Goal: Task Accomplishment & Management: Manage account settings

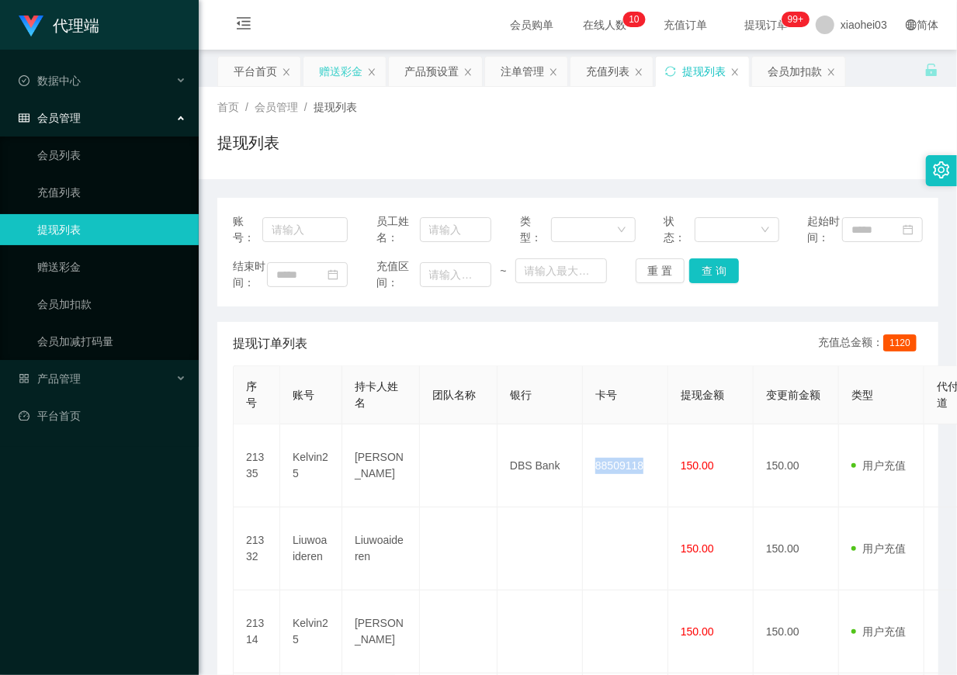
click at [328, 70] on div "赠送彩金" at bounding box center [340, 71] width 43 height 29
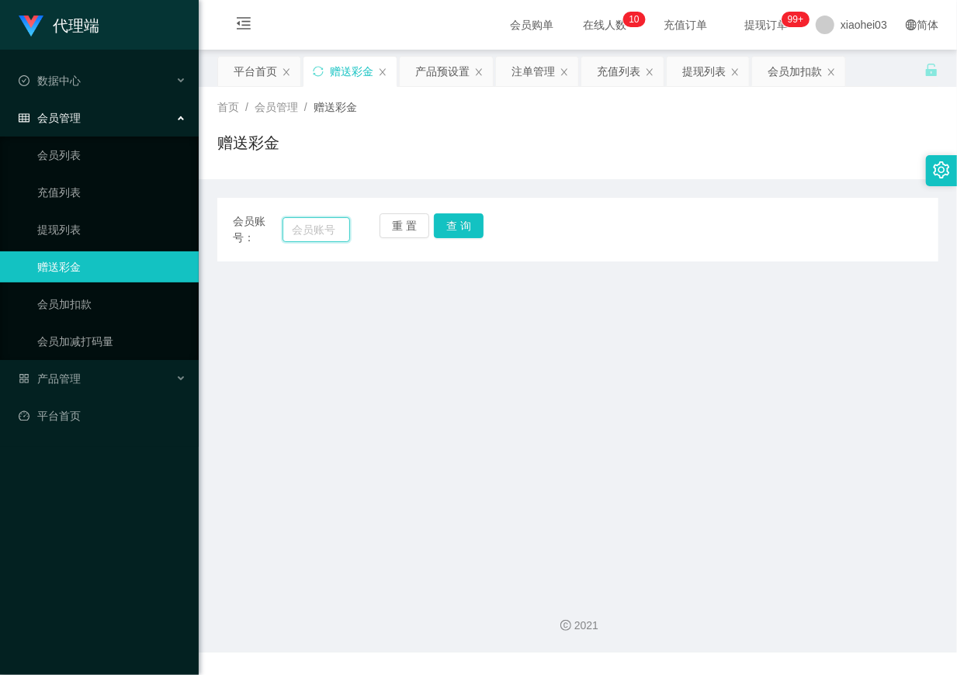
click at [328, 229] on input "text" at bounding box center [317, 229] width 68 height 25
paste input "Kelvin25"
type input "Kelvin25"
click at [803, 81] on div "会员加扣款" at bounding box center [795, 71] width 54 height 29
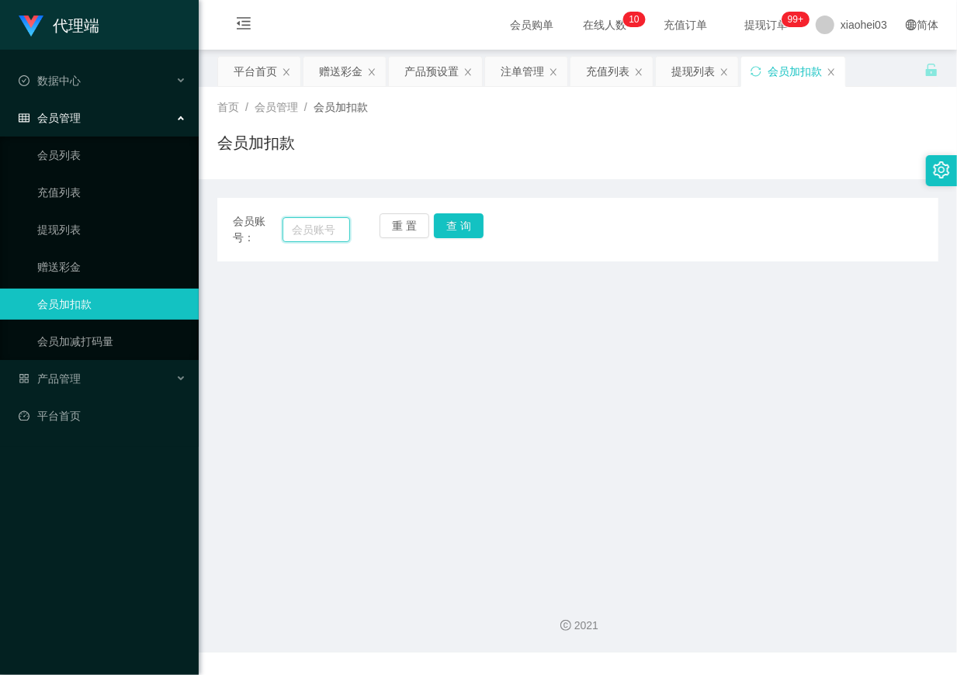
drag, startPoint x: 300, startPoint y: 222, endPoint x: 307, endPoint y: 236, distance: 15.6
click at [303, 229] on input "text" at bounding box center [317, 229] width 68 height 25
paste input "Kelvin25"
type input "Kelvin25"
click at [463, 219] on button "查 询" at bounding box center [459, 225] width 50 height 25
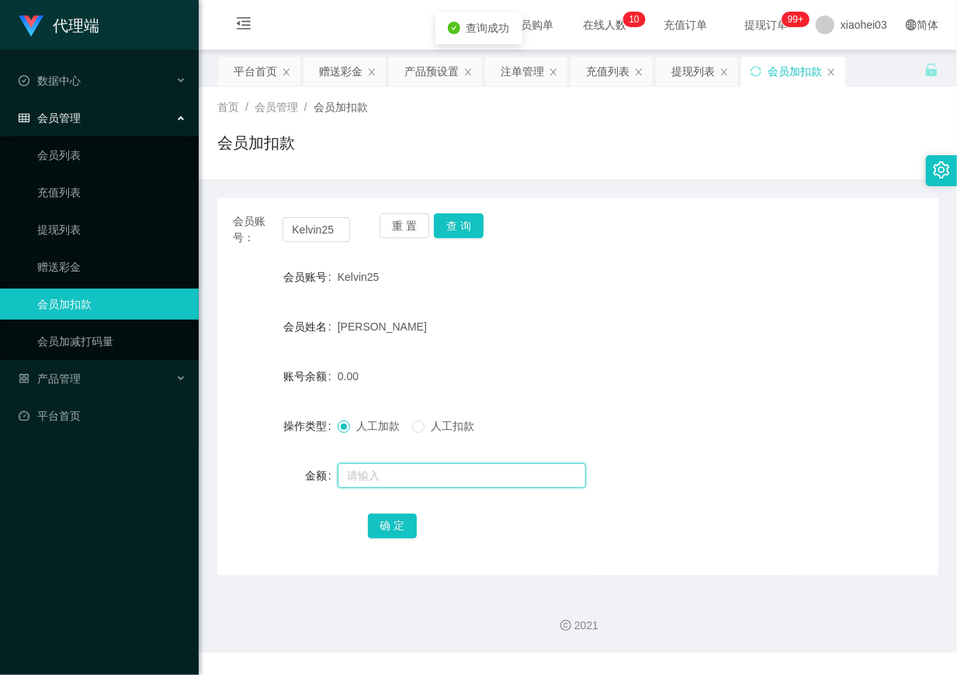
click at [446, 484] on input "text" at bounding box center [462, 475] width 248 height 25
type input "300"
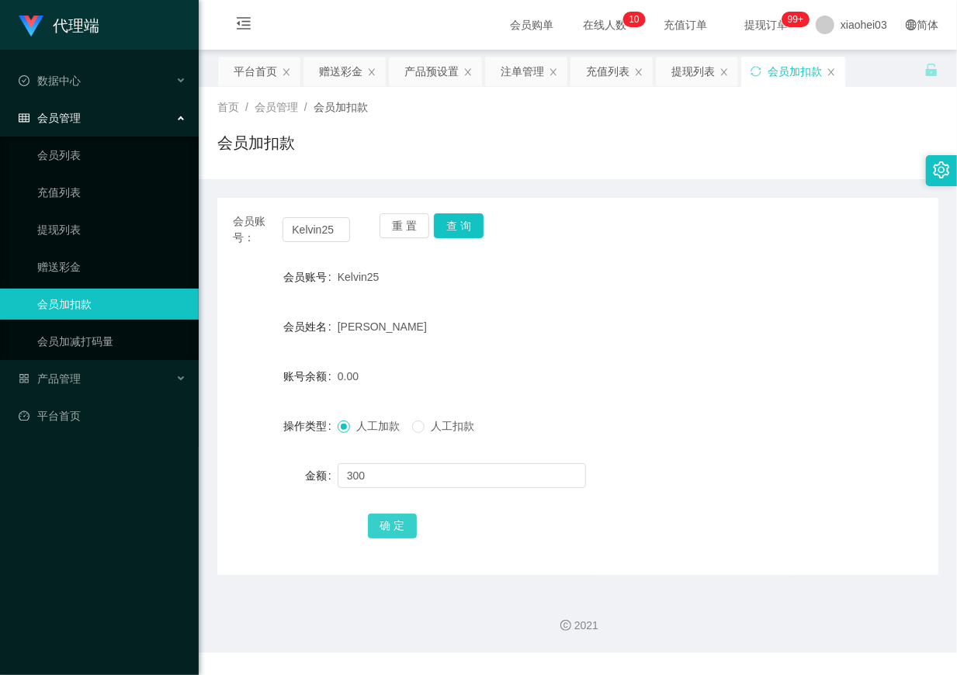
click at [397, 532] on button "确 定" at bounding box center [393, 526] width 50 height 25
click at [666, 303] on form "会员账号 Kelvin25 会员姓名 Chavez Tan Kai Wen 账号余额 300.00 操作类型 人工加款 人工扣款 金额 确 定" at bounding box center [577, 401] width 721 height 279
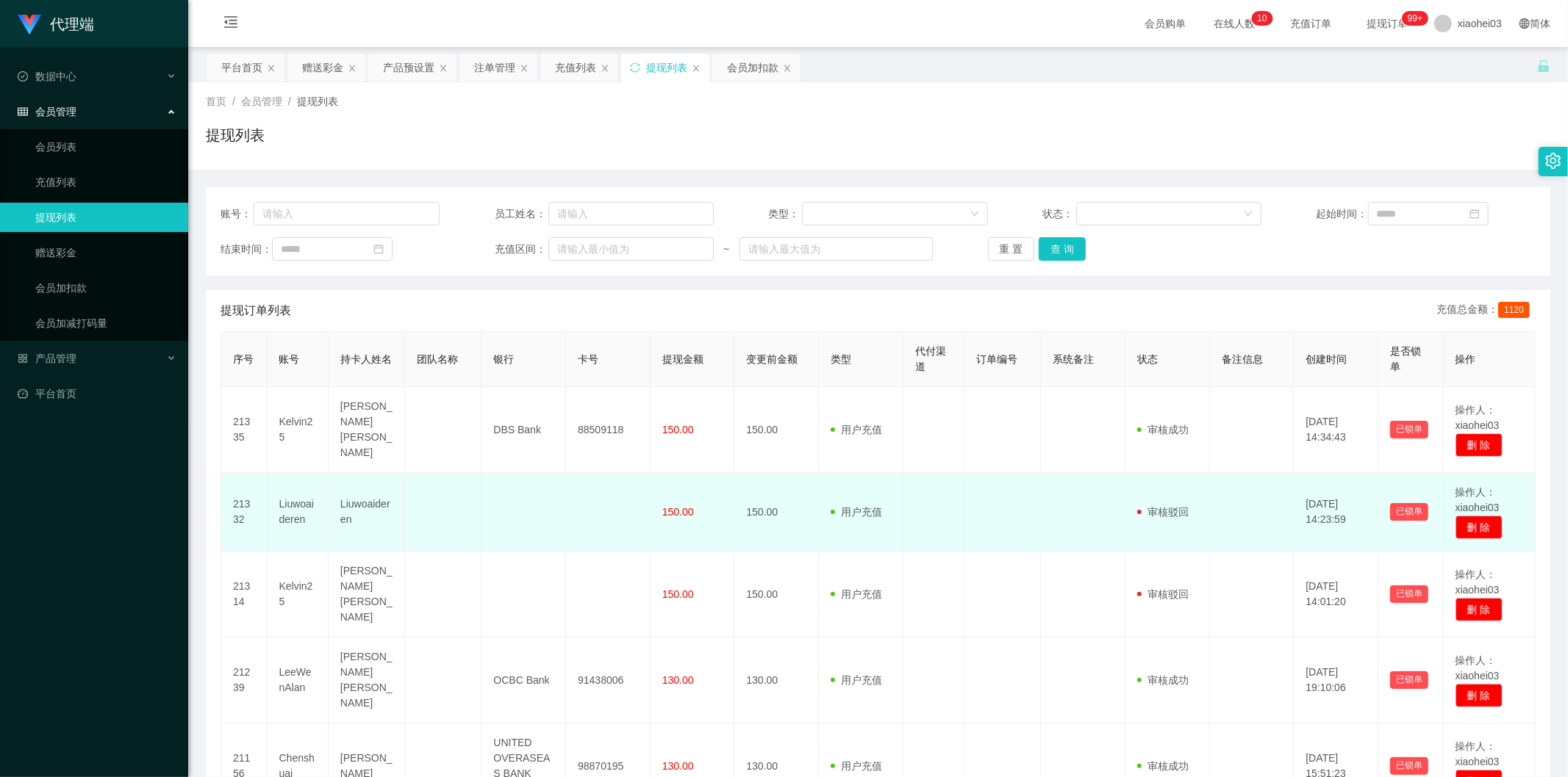
click at [789, 498] on td "150.00" at bounding box center [776, 512] width 84 height 79
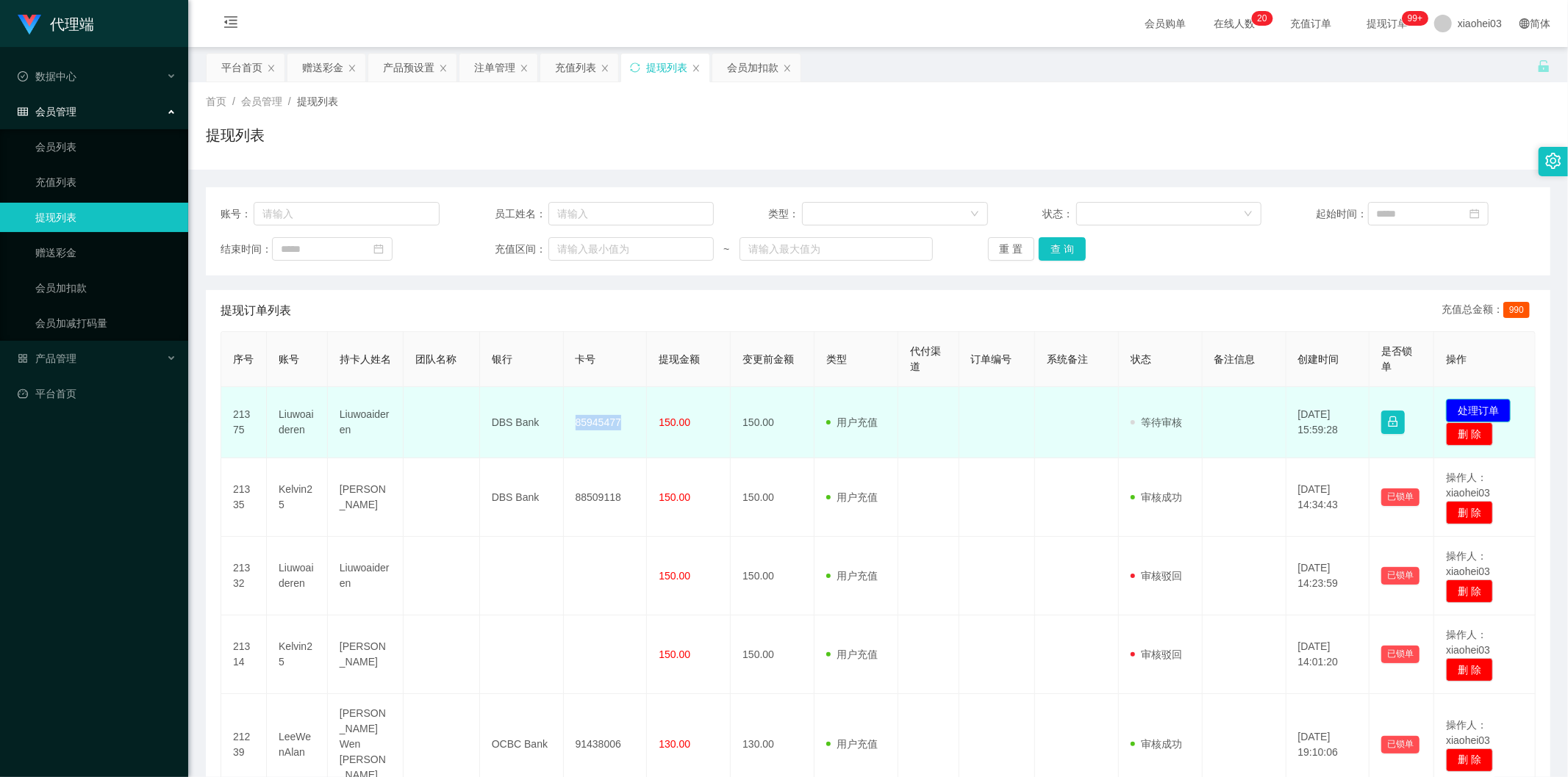
click at [1473, 405] on button "处理订单" at bounding box center [1478, 411] width 64 height 24
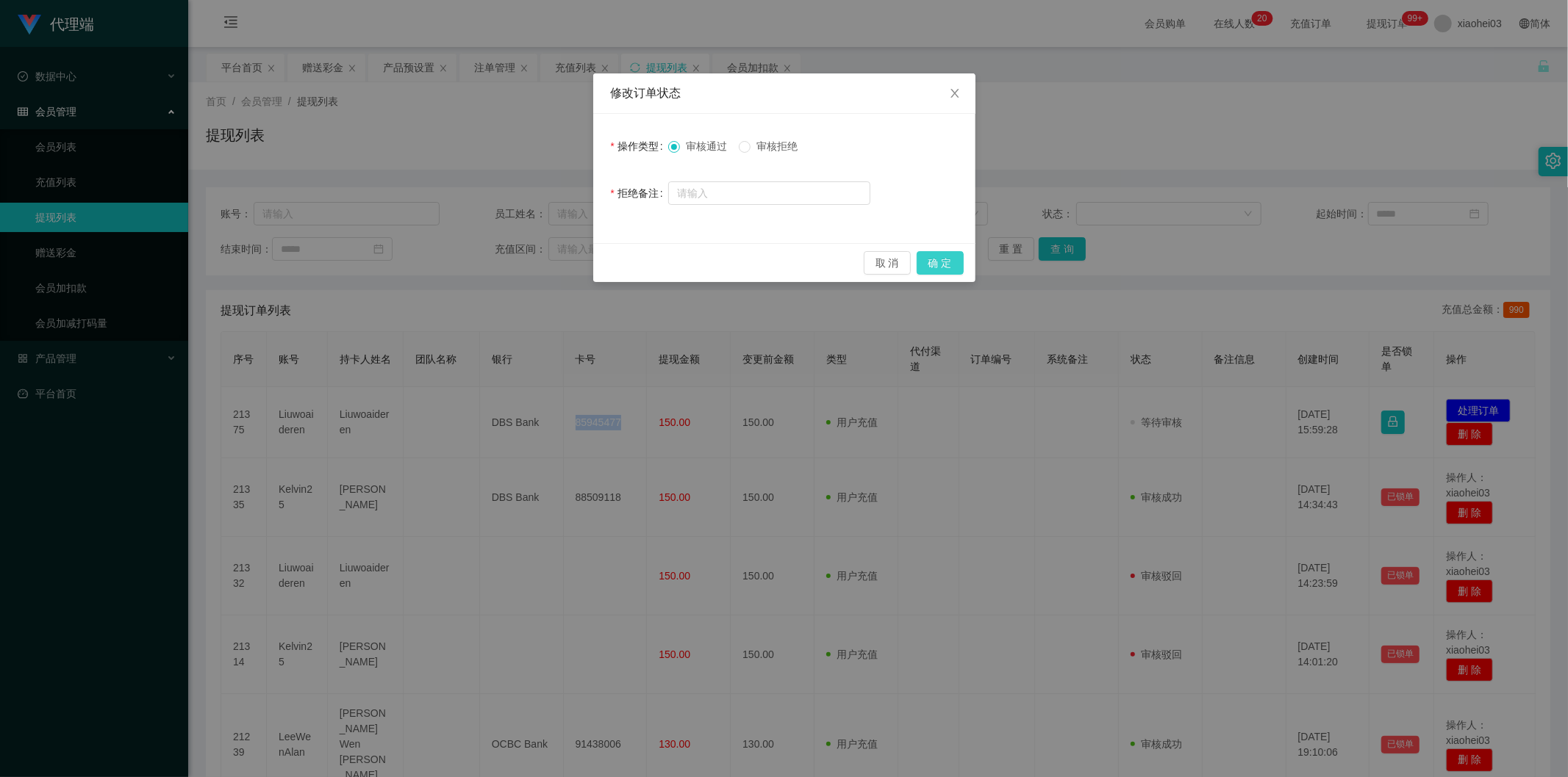
click at [942, 255] on button "确 定" at bounding box center [940, 262] width 47 height 24
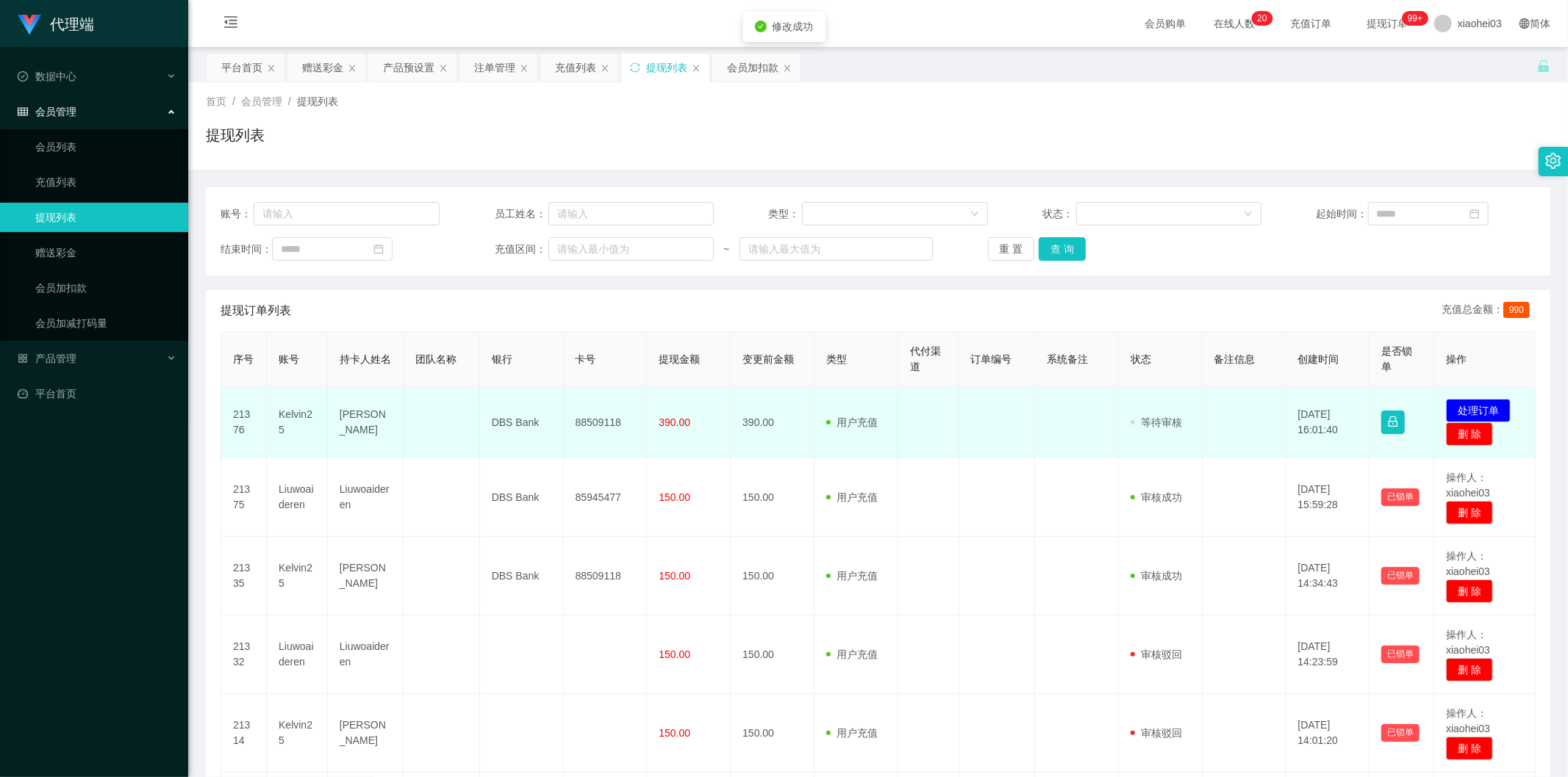
click at [1004, 402] on td at bounding box center [997, 422] width 76 height 71
click at [583, 426] on td "88509118" at bounding box center [605, 422] width 83 height 71
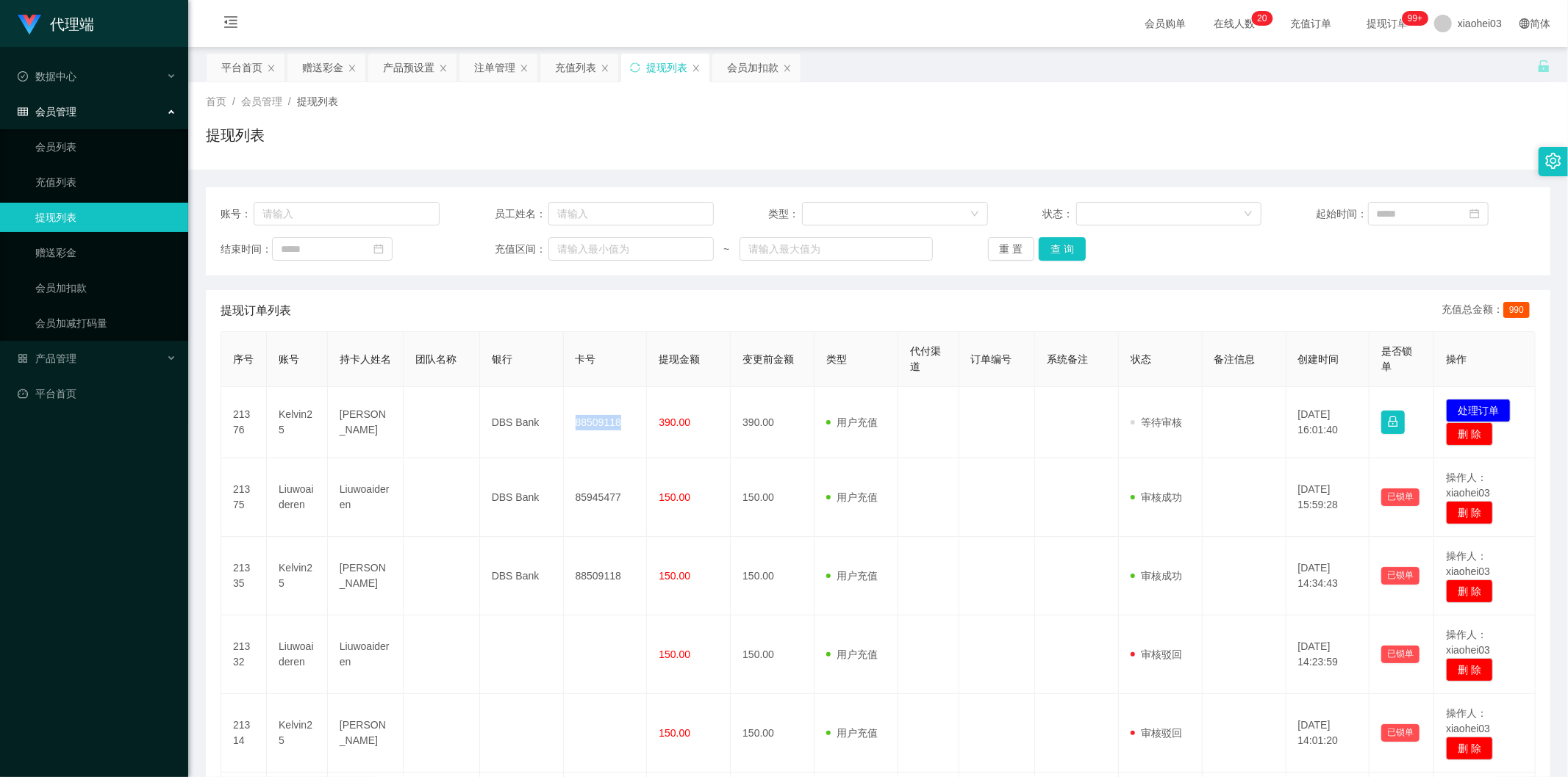
copy td "88509118"
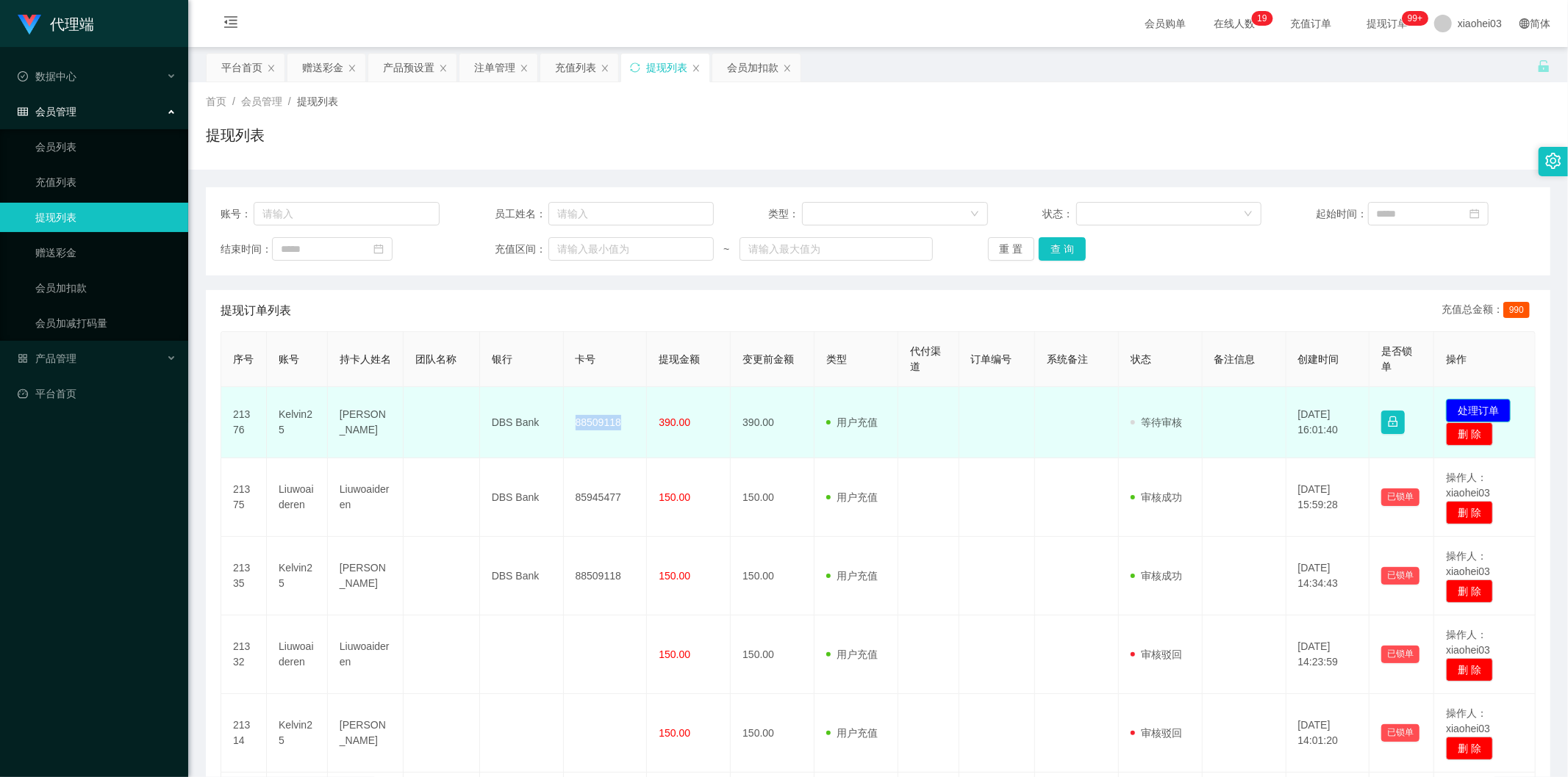
click at [1487, 399] on button "处理订单" at bounding box center [1478, 411] width 64 height 24
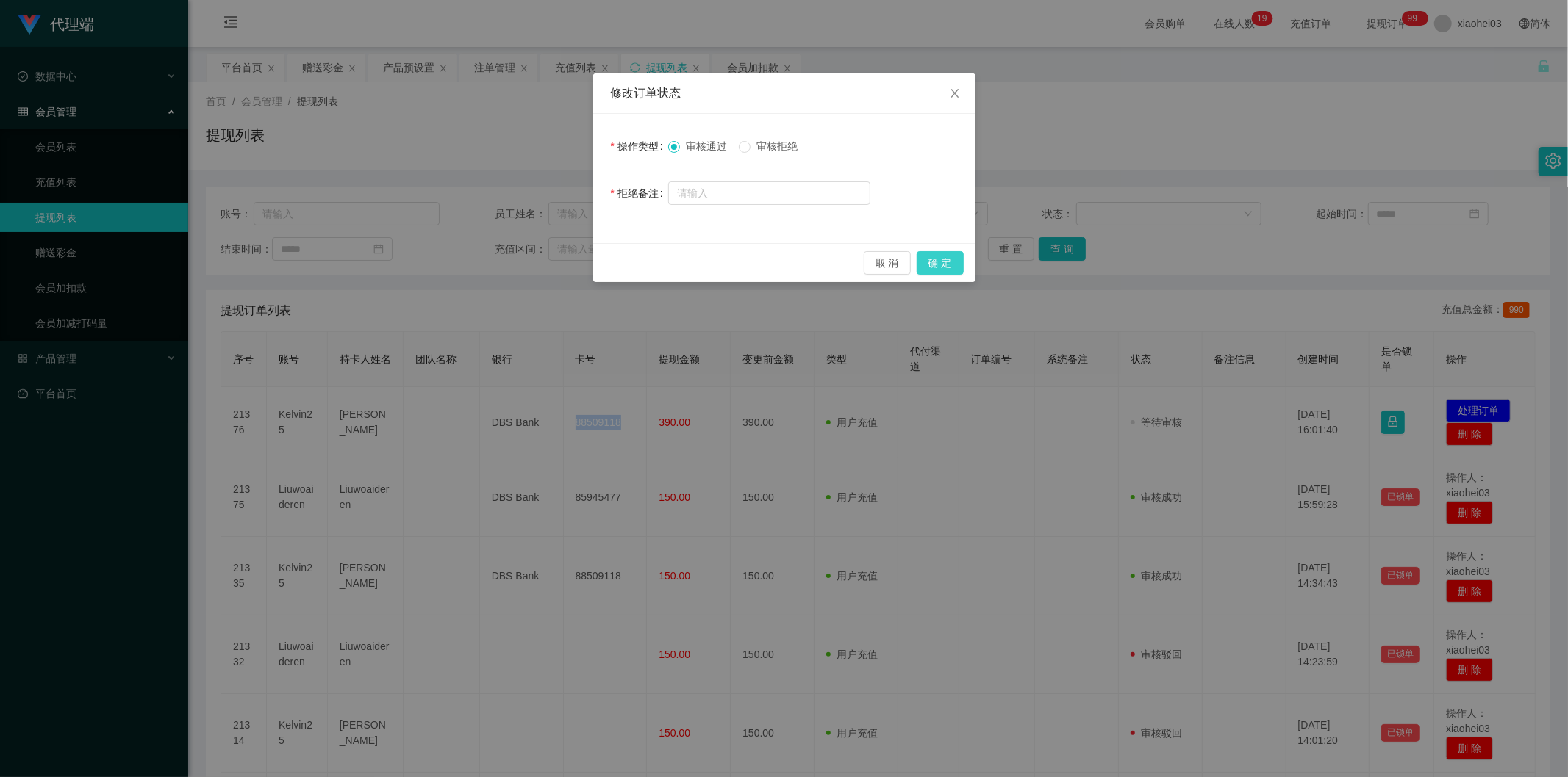
click at [953, 261] on button "确 定" at bounding box center [940, 262] width 47 height 24
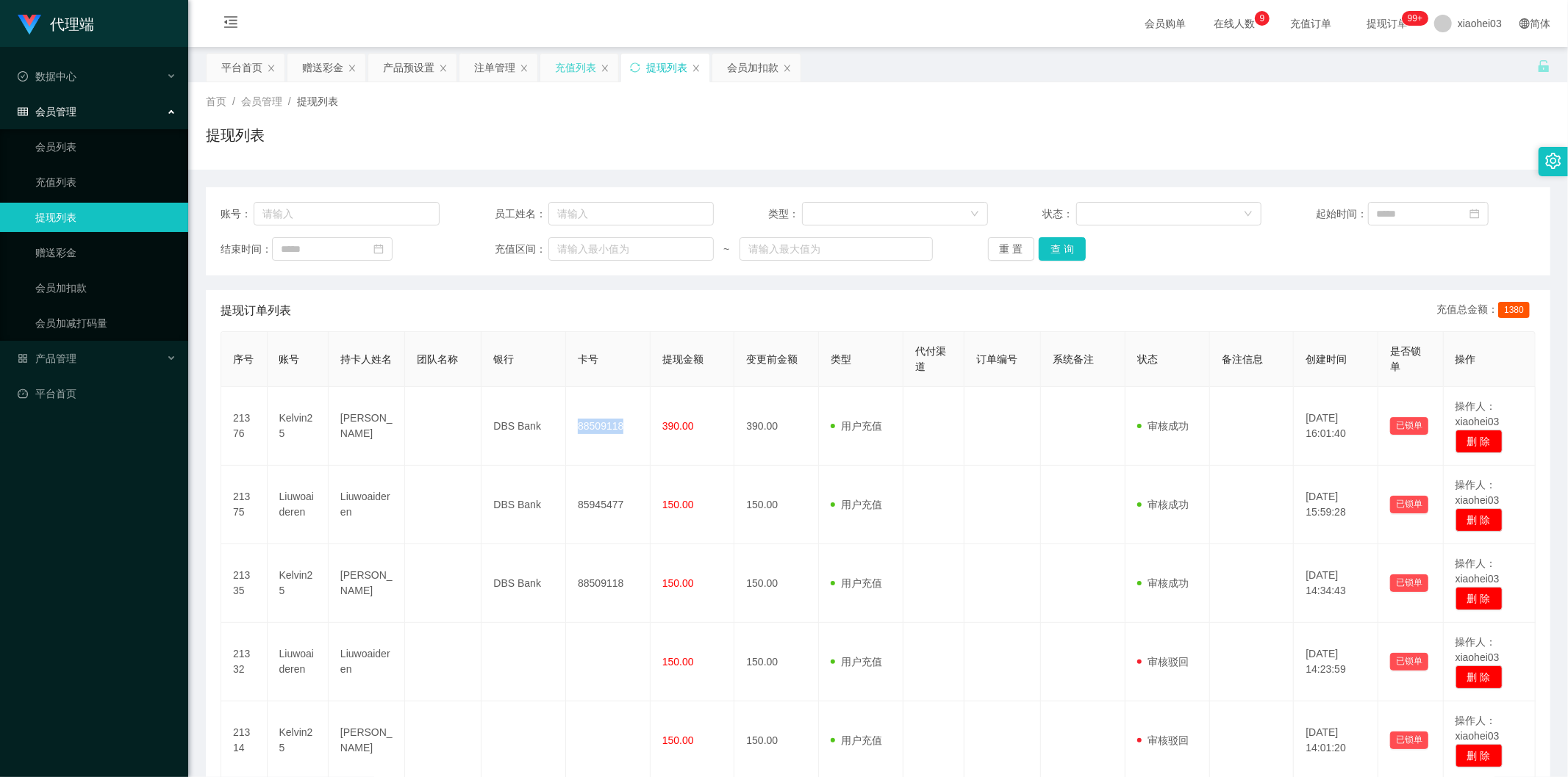
click at [577, 75] on div "充值列表" at bounding box center [575, 67] width 41 height 27
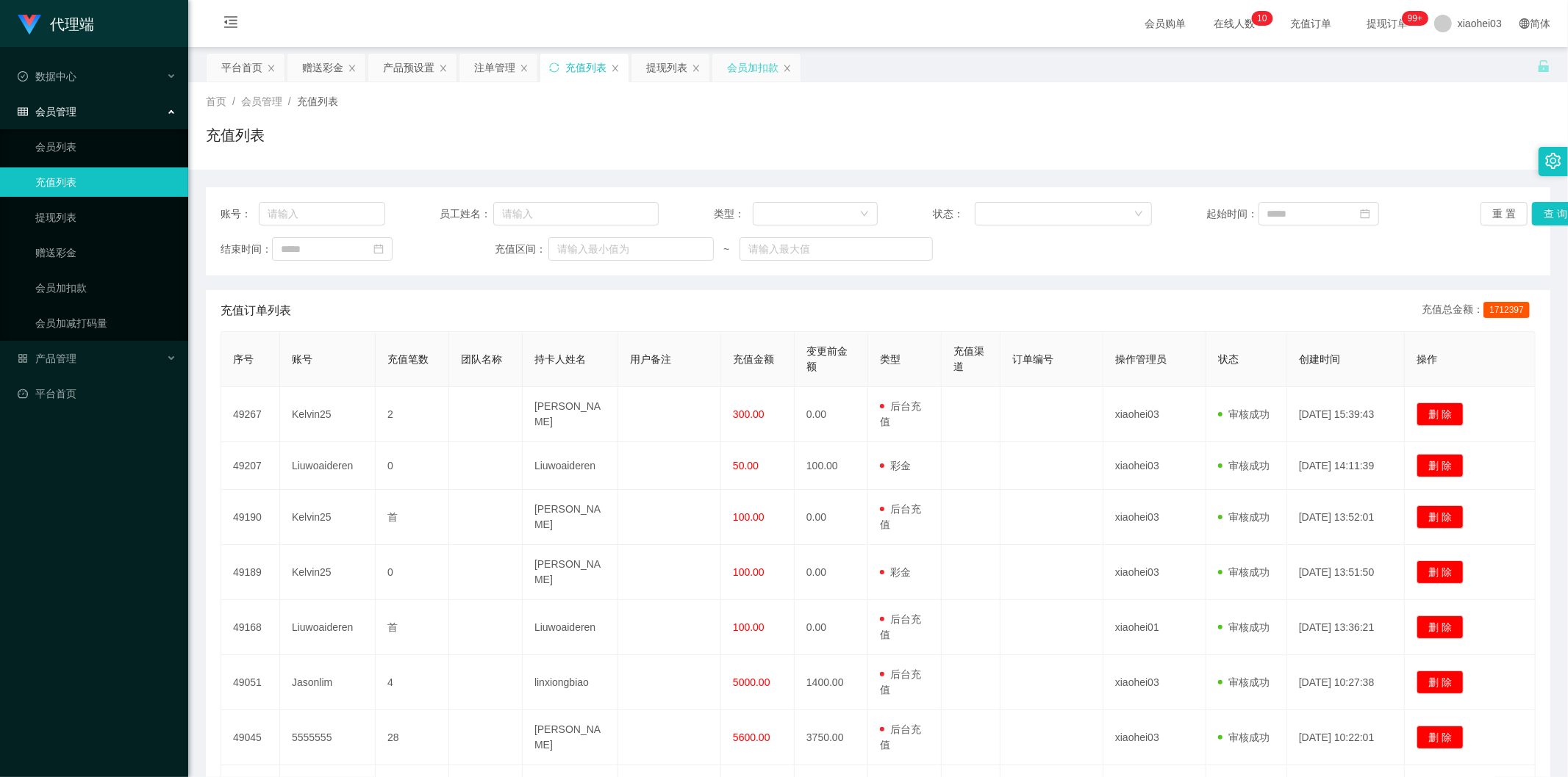
click at [753, 67] on div "会员加扣款" at bounding box center [753, 67] width 51 height 27
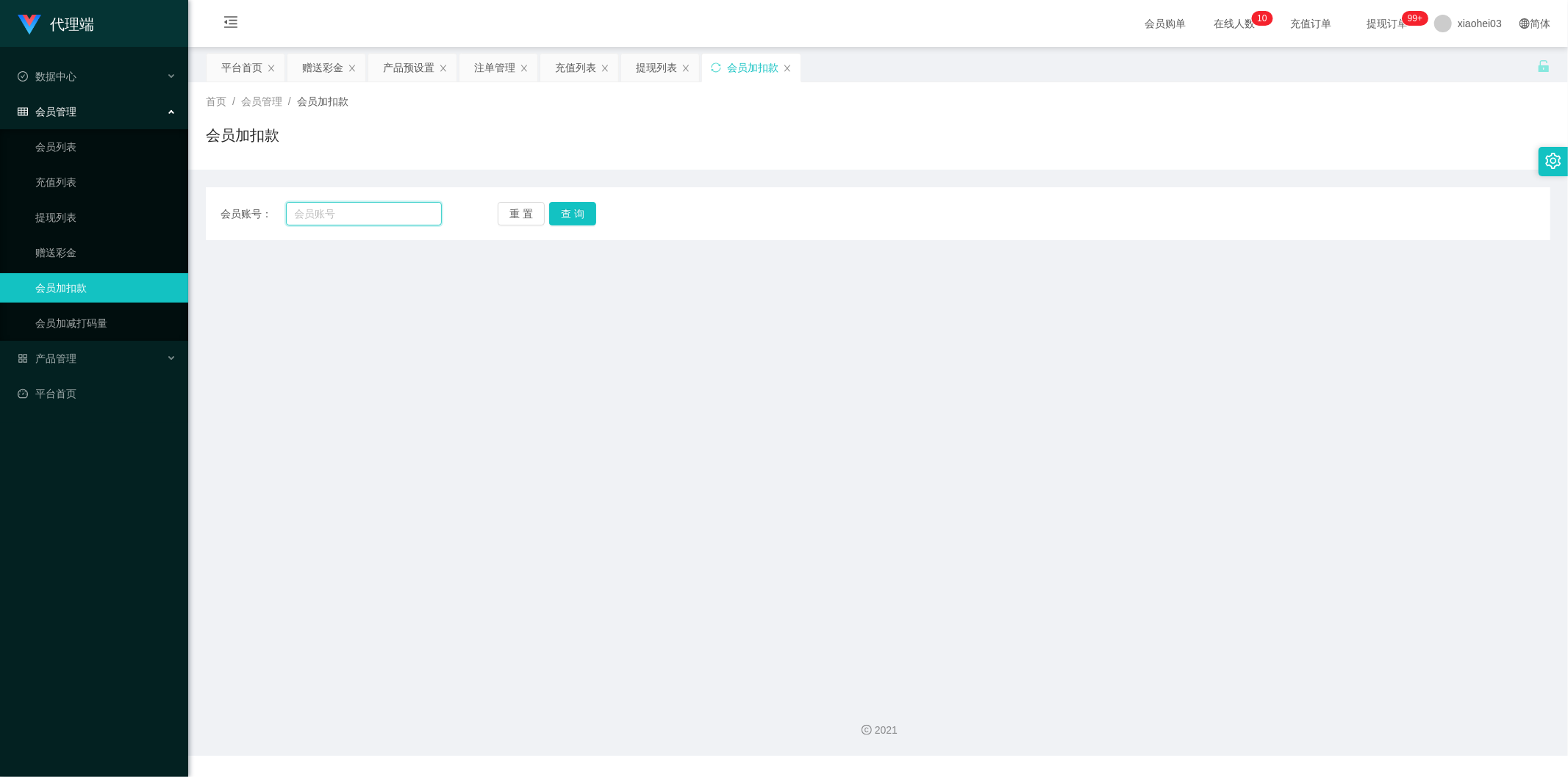
click at [349, 213] on input "text" at bounding box center [364, 213] width 156 height 24
paste input "Shinoa666"
type input "Shinoa666"
click at [585, 206] on button "查 询" at bounding box center [573, 213] width 47 height 24
drag, startPoint x: 402, startPoint y: 203, endPoint x: 40, endPoint y: 200, distance: 362.0
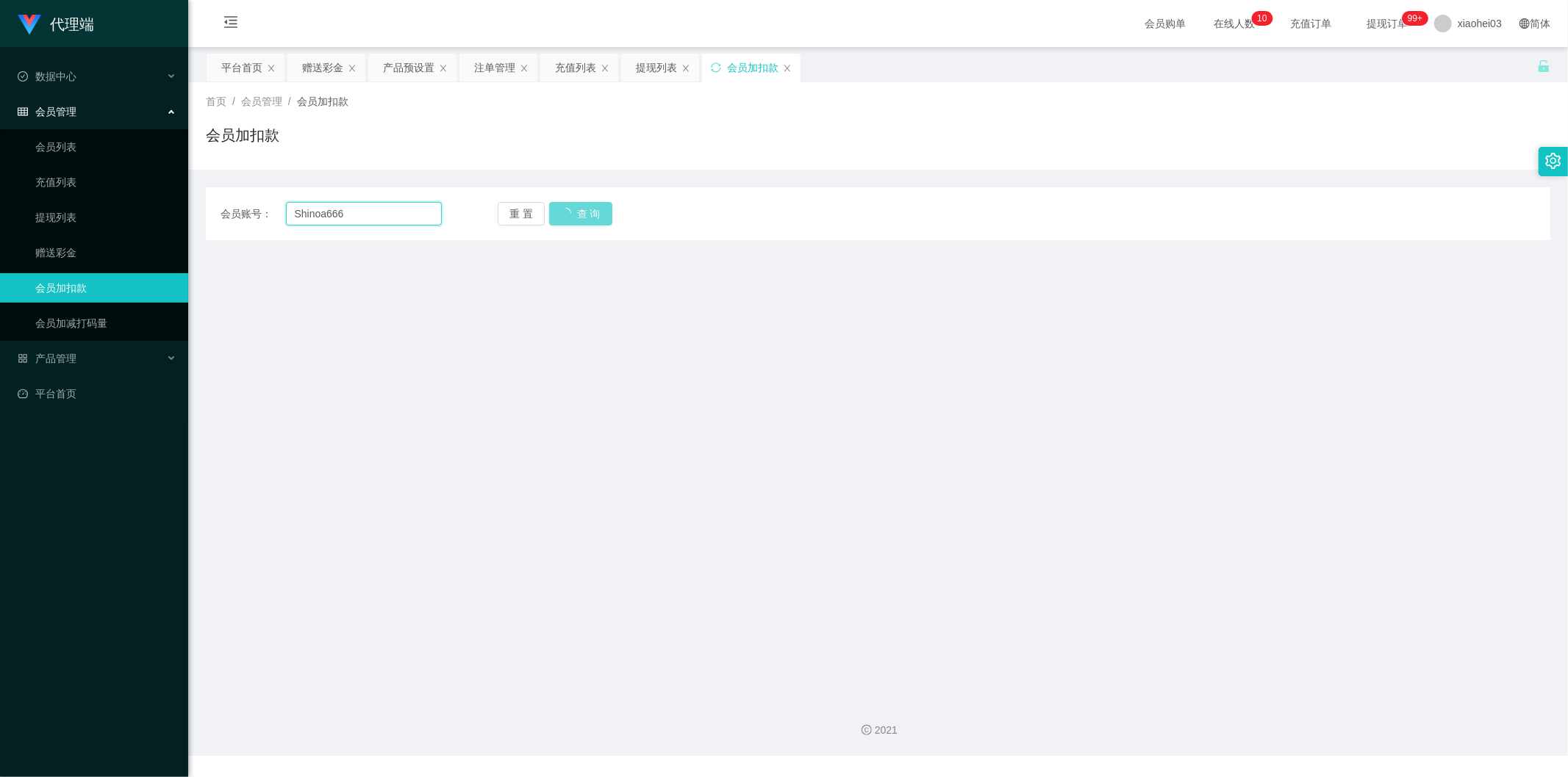
click at [48, 199] on section "代理端 数据中心 会员管理 会员列表 充值列表 提现列表 赠送彩金 会员加扣款 会员加减打码量 产品管理 平台首页 保存配置 重置配置 整体风格设置 主题色 …" at bounding box center [784, 378] width 1568 height 756
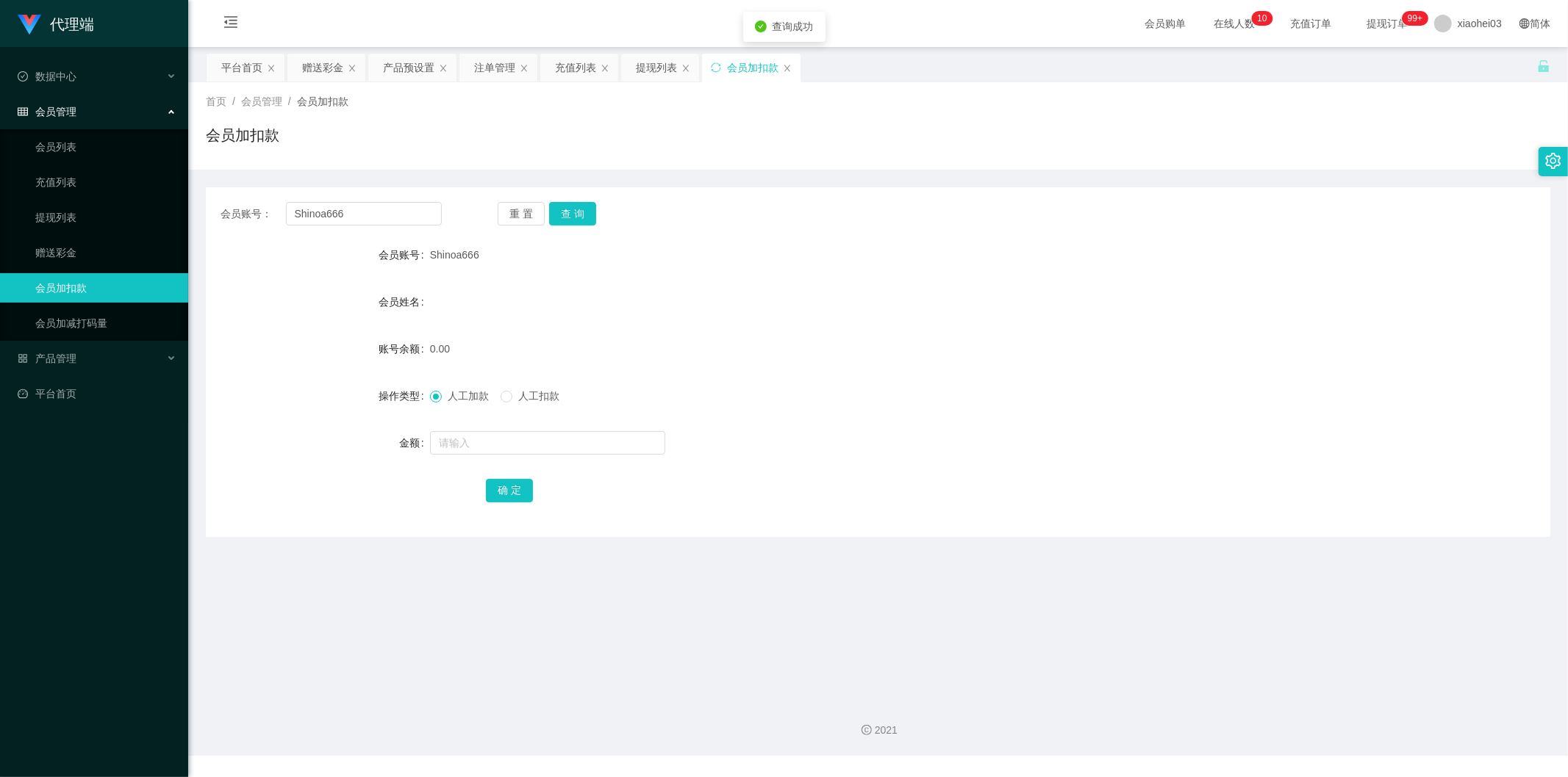
click at [483, 455] on div at bounding box center [822, 443] width 784 height 29
click at [497, 451] on input "text" at bounding box center [547, 443] width 235 height 24
type input "100"
click at [517, 486] on button "确 定" at bounding box center [509, 490] width 47 height 24
click at [915, 295] on div "会员姓名" at bounding box center [878, 302] width 1345 height 29
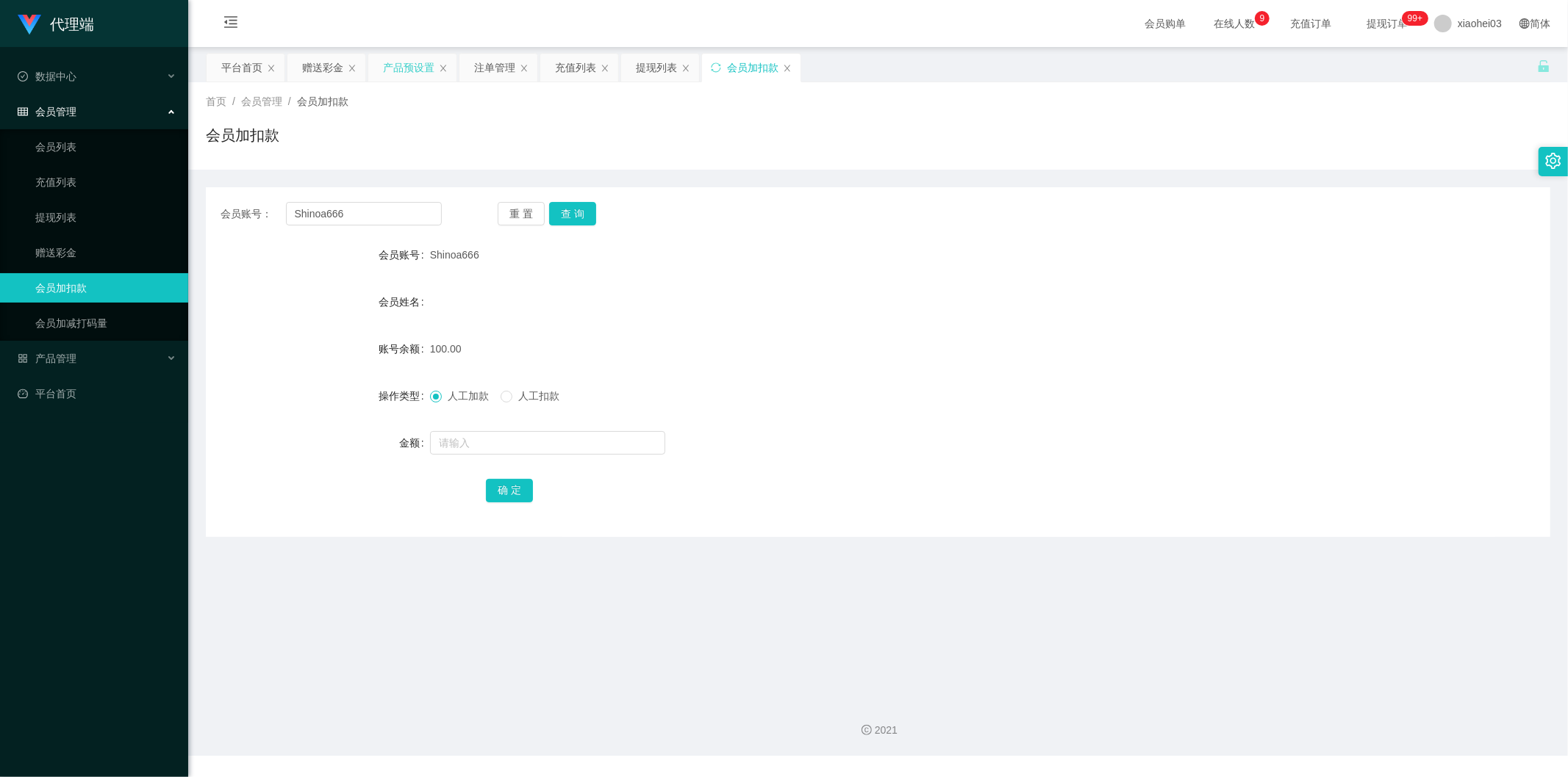
click at [401, 70] on div "产品预设置" at bounding box center [408, 67] width 51 height 27
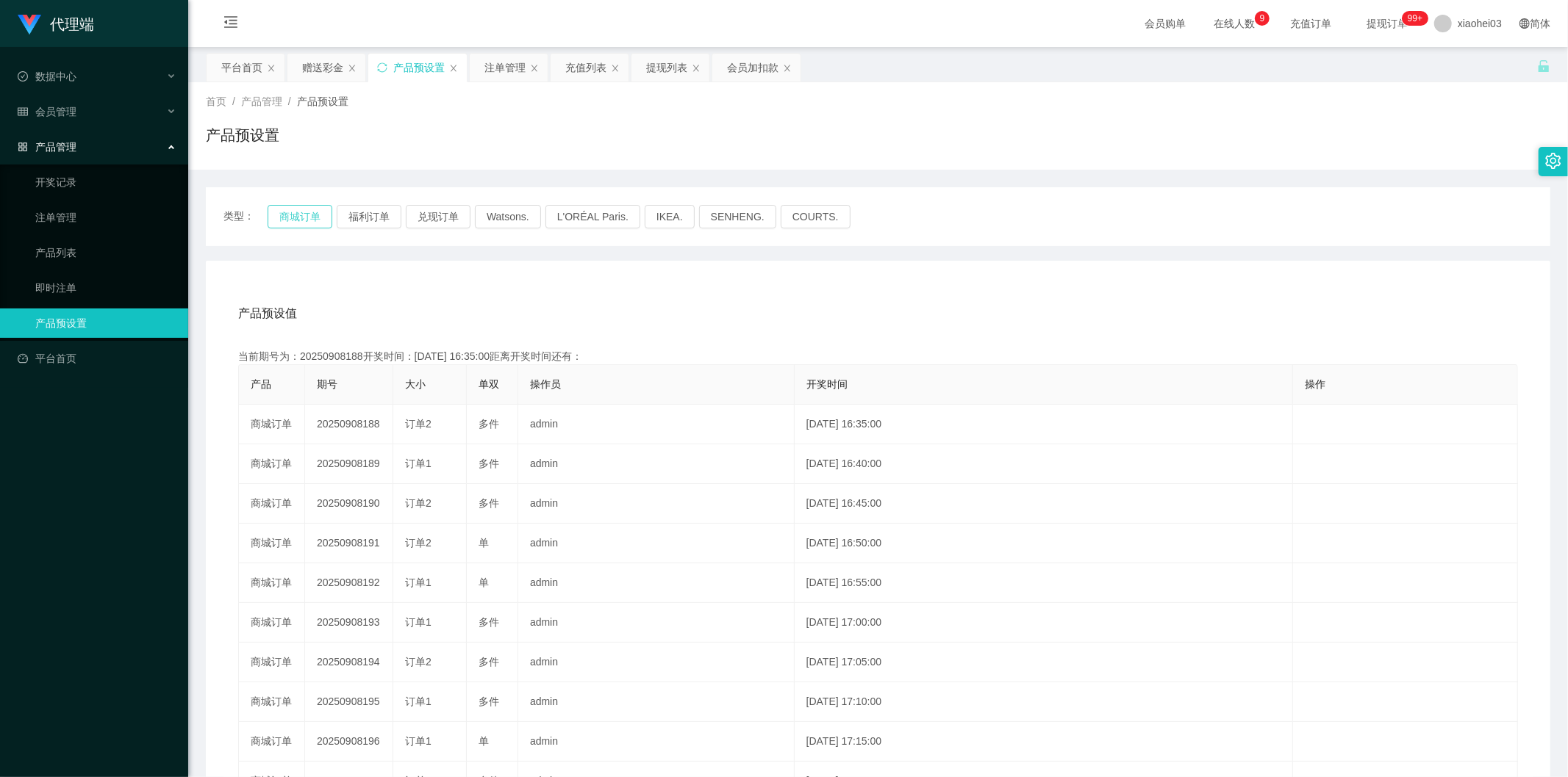
click at [314, 216] on button "商城订单" at bounding box center [300, 217] width 64 height 24
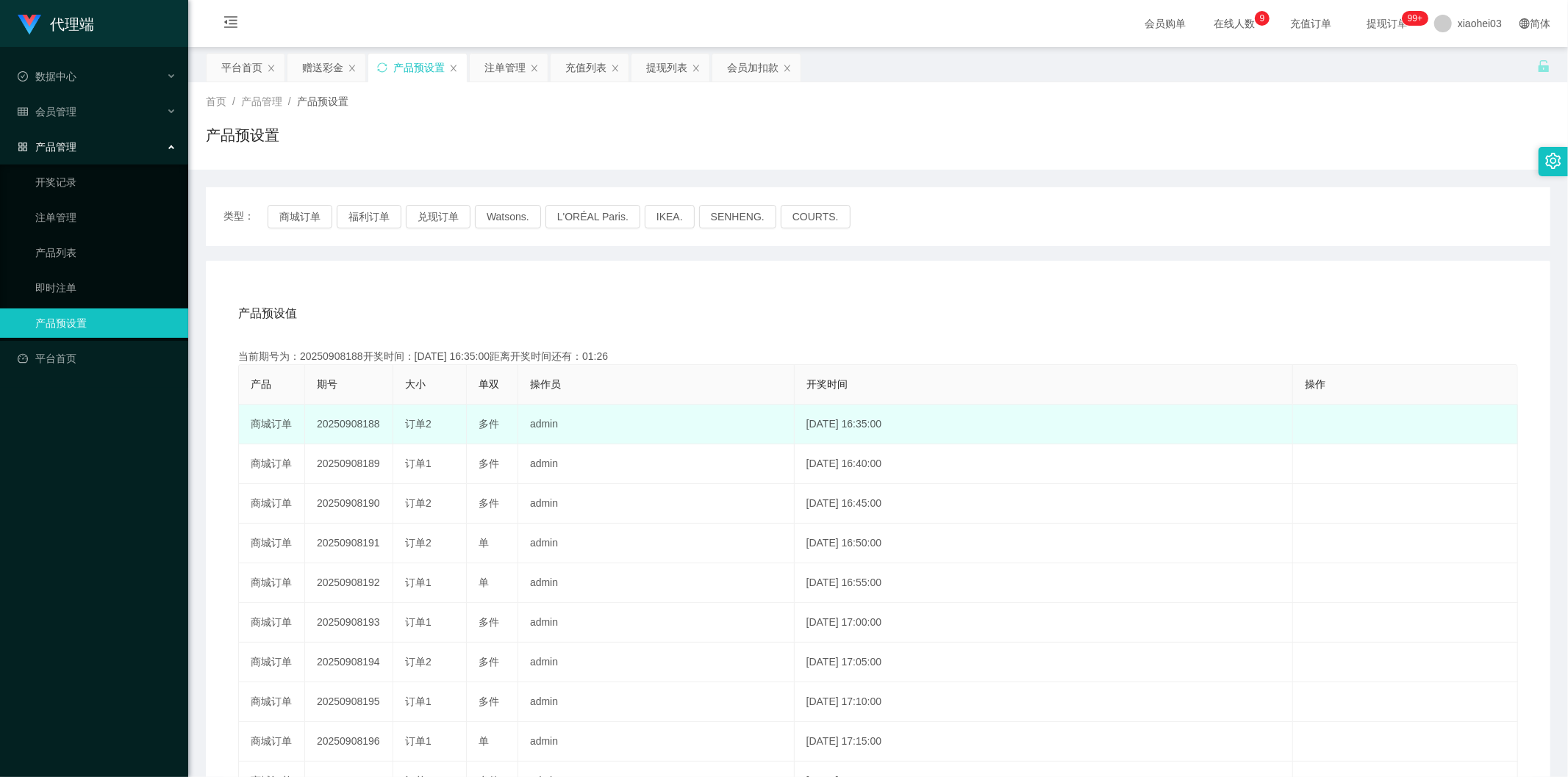
click at [338, 426] on td "20250908188" at bounding box center [348, 425] width 88 height 40
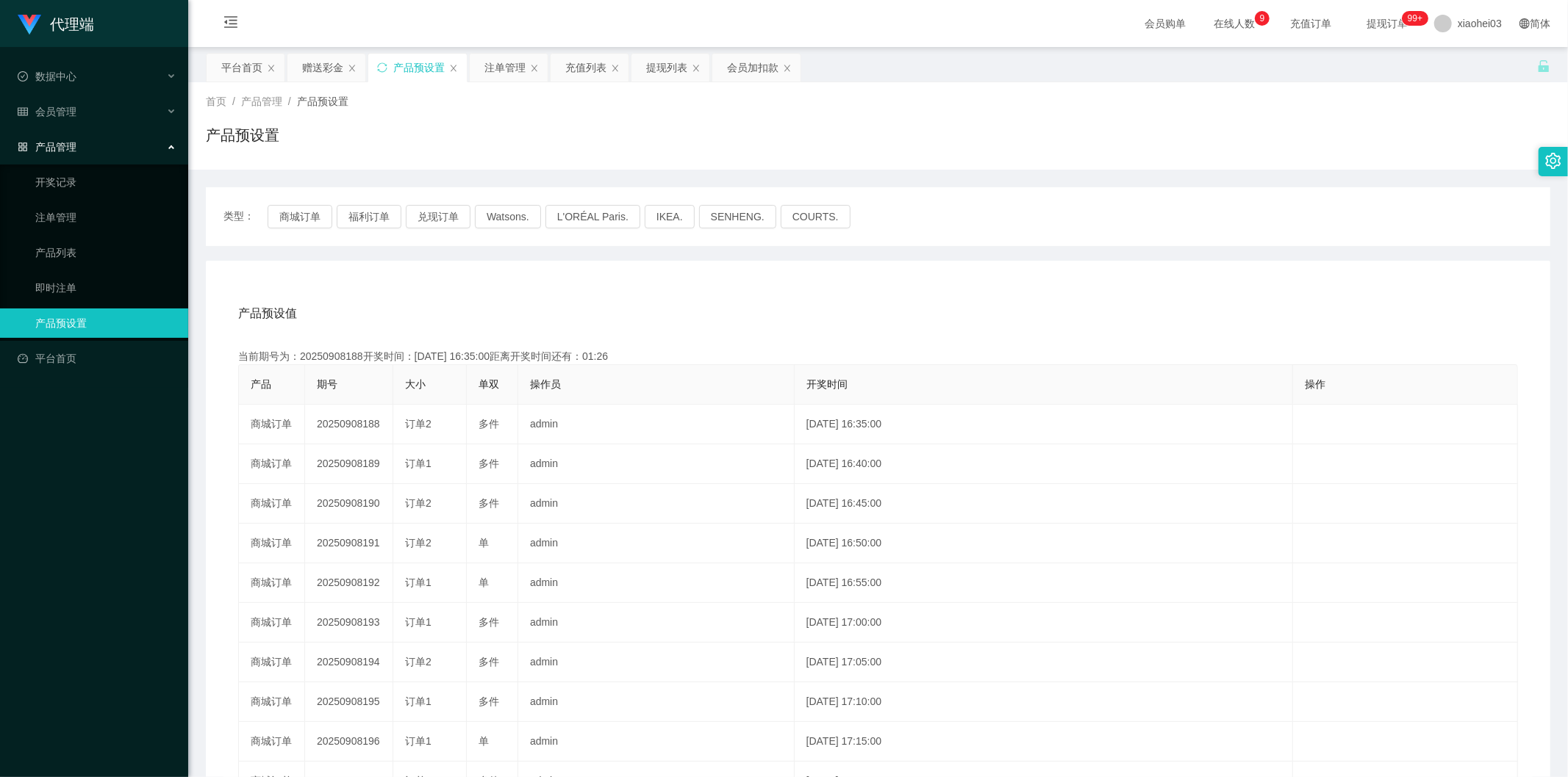
copy td "20250908188"
click at [495, 74] on div "注单管理" at bounding box center [505, 67] width 41 height 27
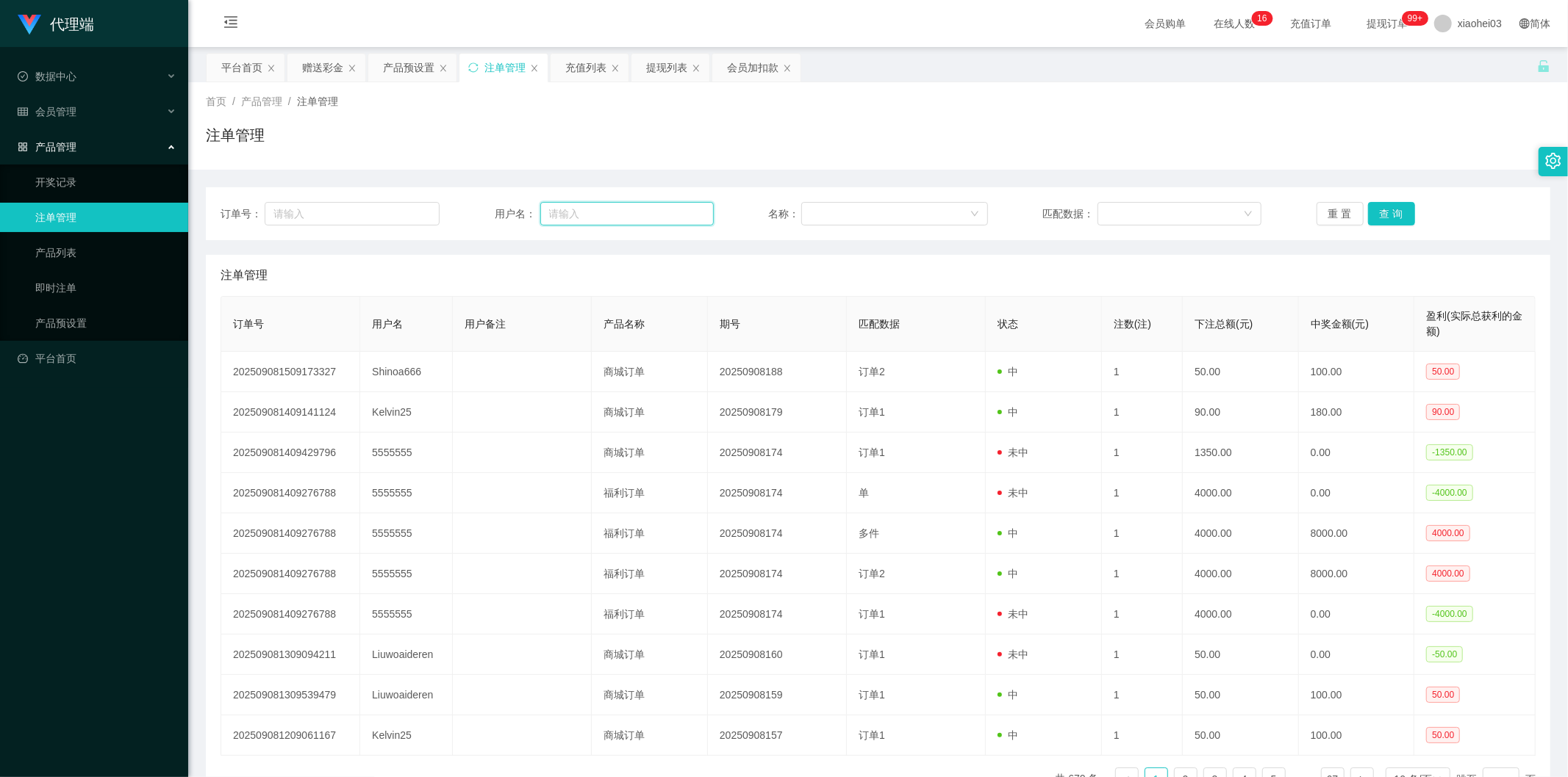
click at [627, 213] on input "text" at bounding box center [627, 213] width 173 height 24
paste input "Shinoa666"
type input "Shinoa666"
click at [1398, 206] on button "查 询" at bounding box center [1392, 213] width 47 height 24
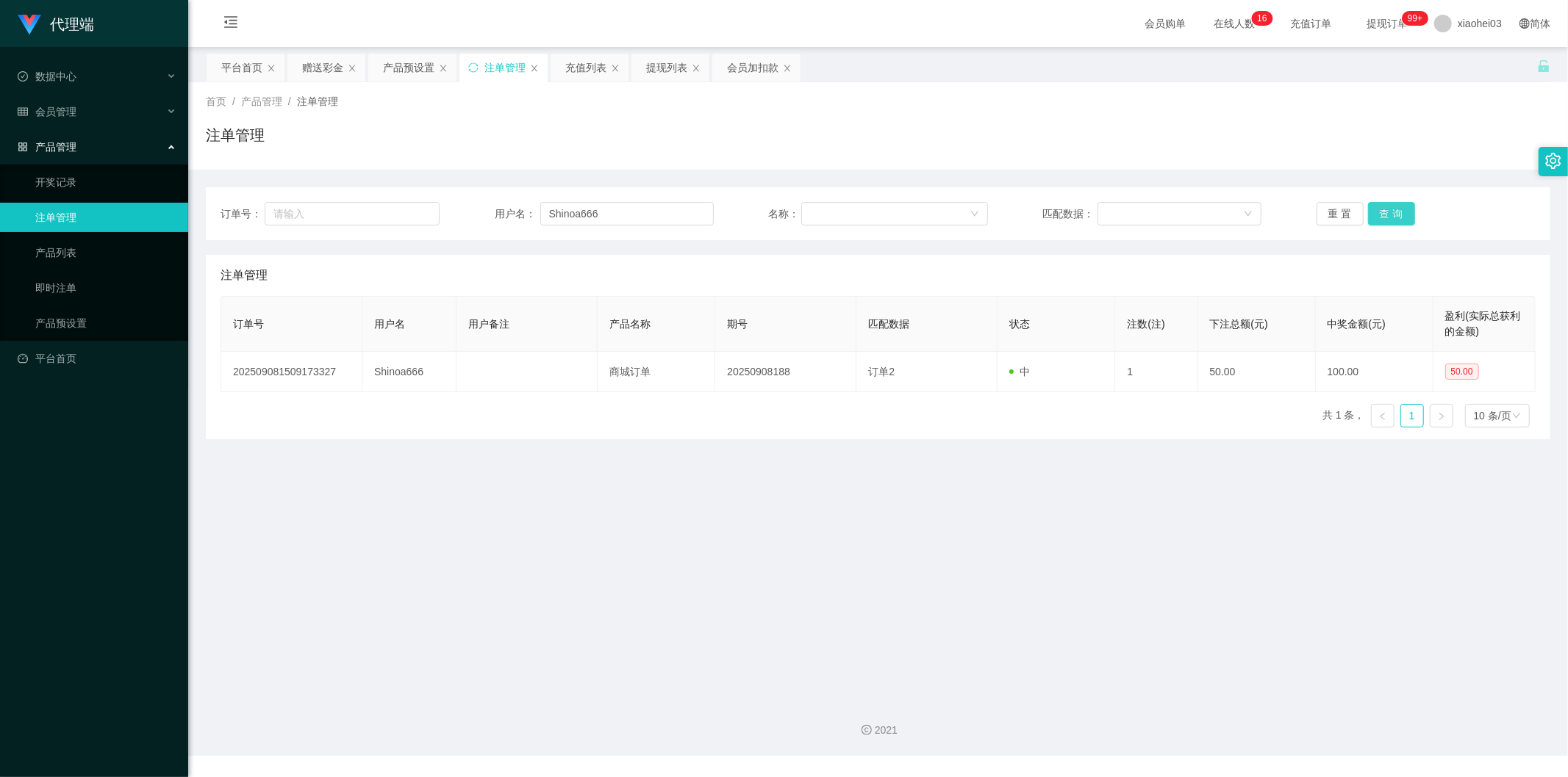
click at [1398, 206] on button "查 询" at bounding box center [1392, 213] width 47 height 24
click at [650, 74] on div "提现列表" at bounding box center [666, 67] width 41 height 27
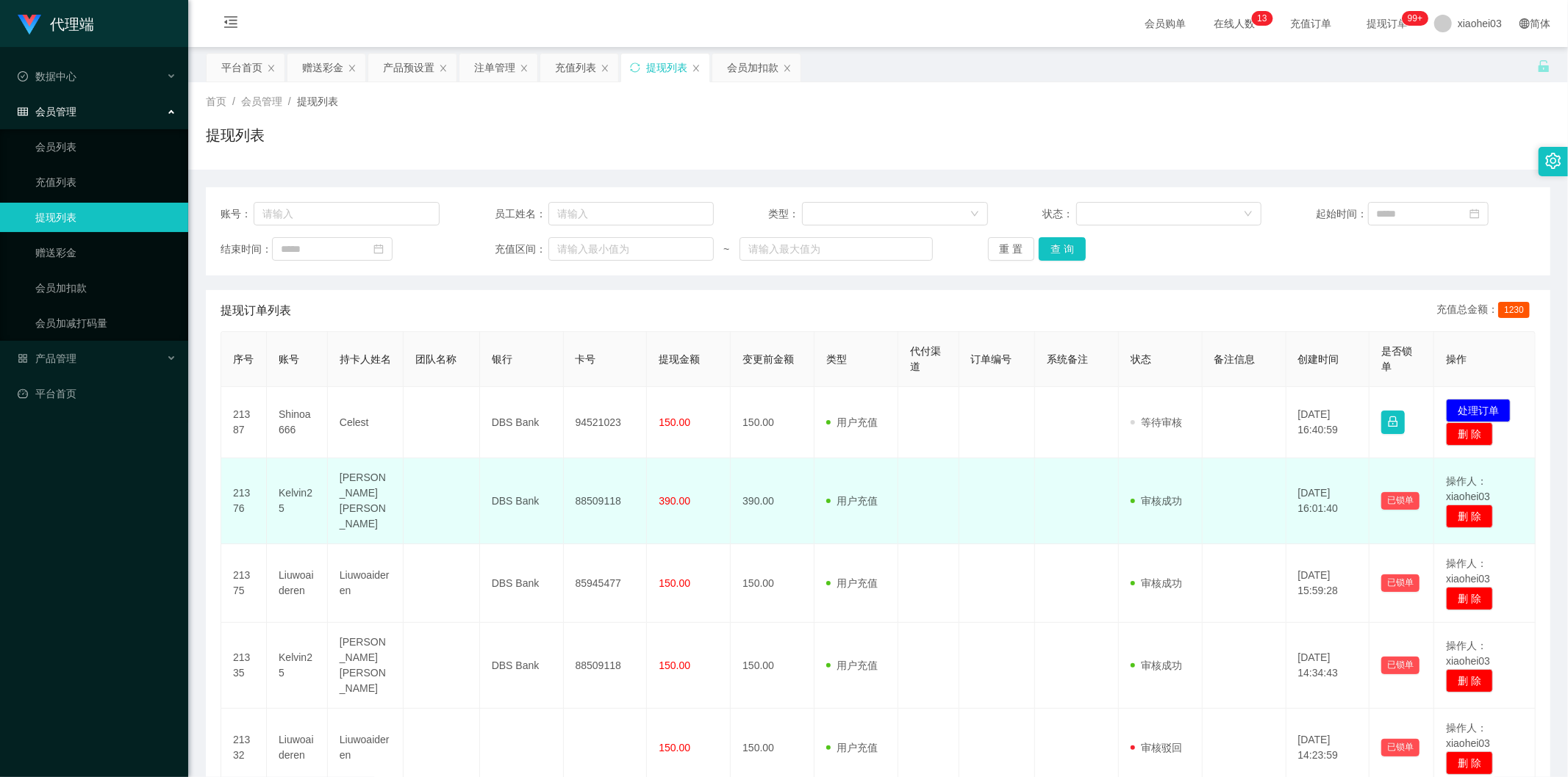
click at [738, 494] on td "390.00" at bounding box center [773, 501] width 83 height 86
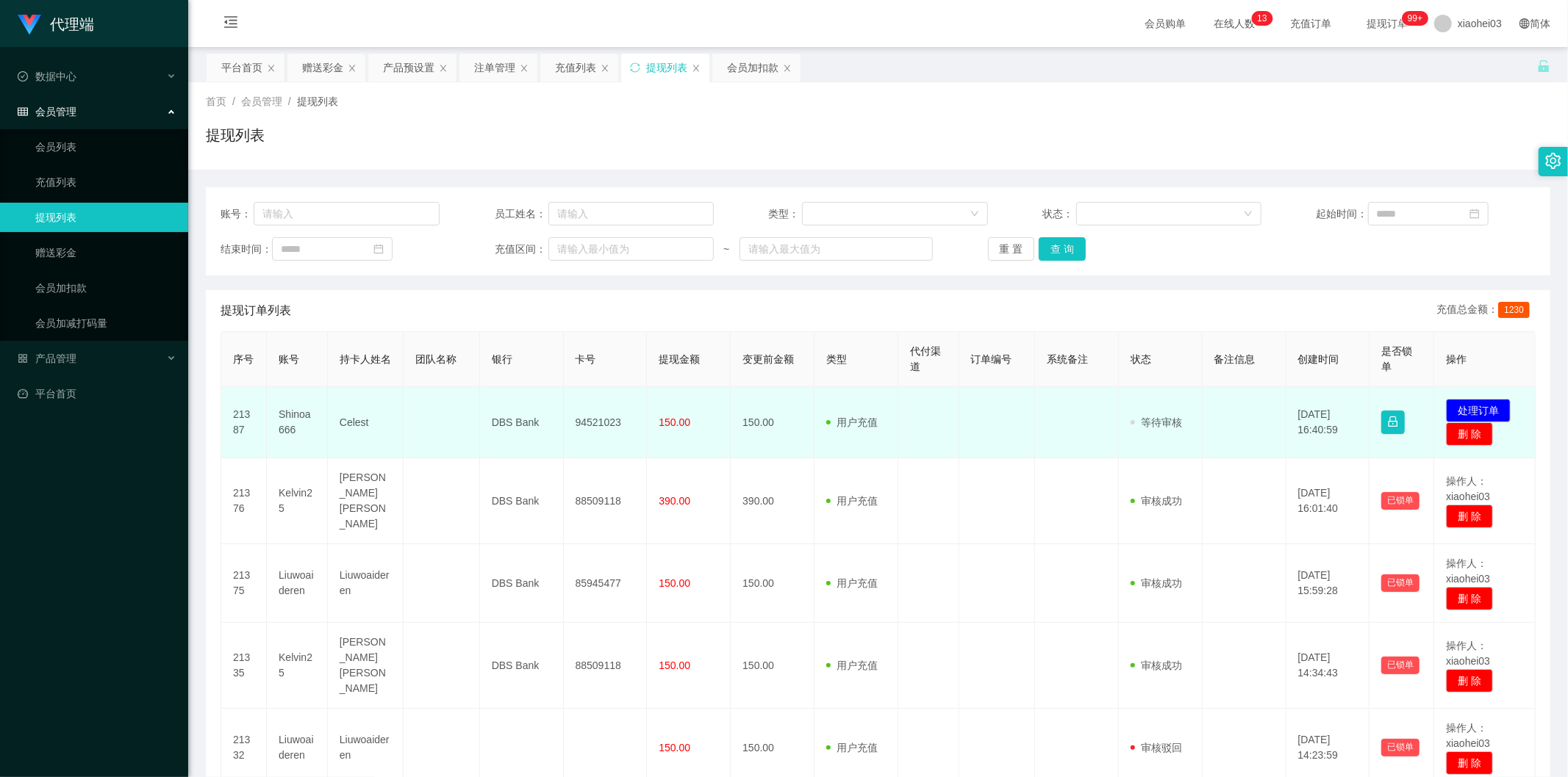
click at [584, 425] on td "94521023" at bounding box center [605, 422] width 83 height 71
click at [593, 426] on td "94521023" at bounding box center [605, 422] width 83 height 71
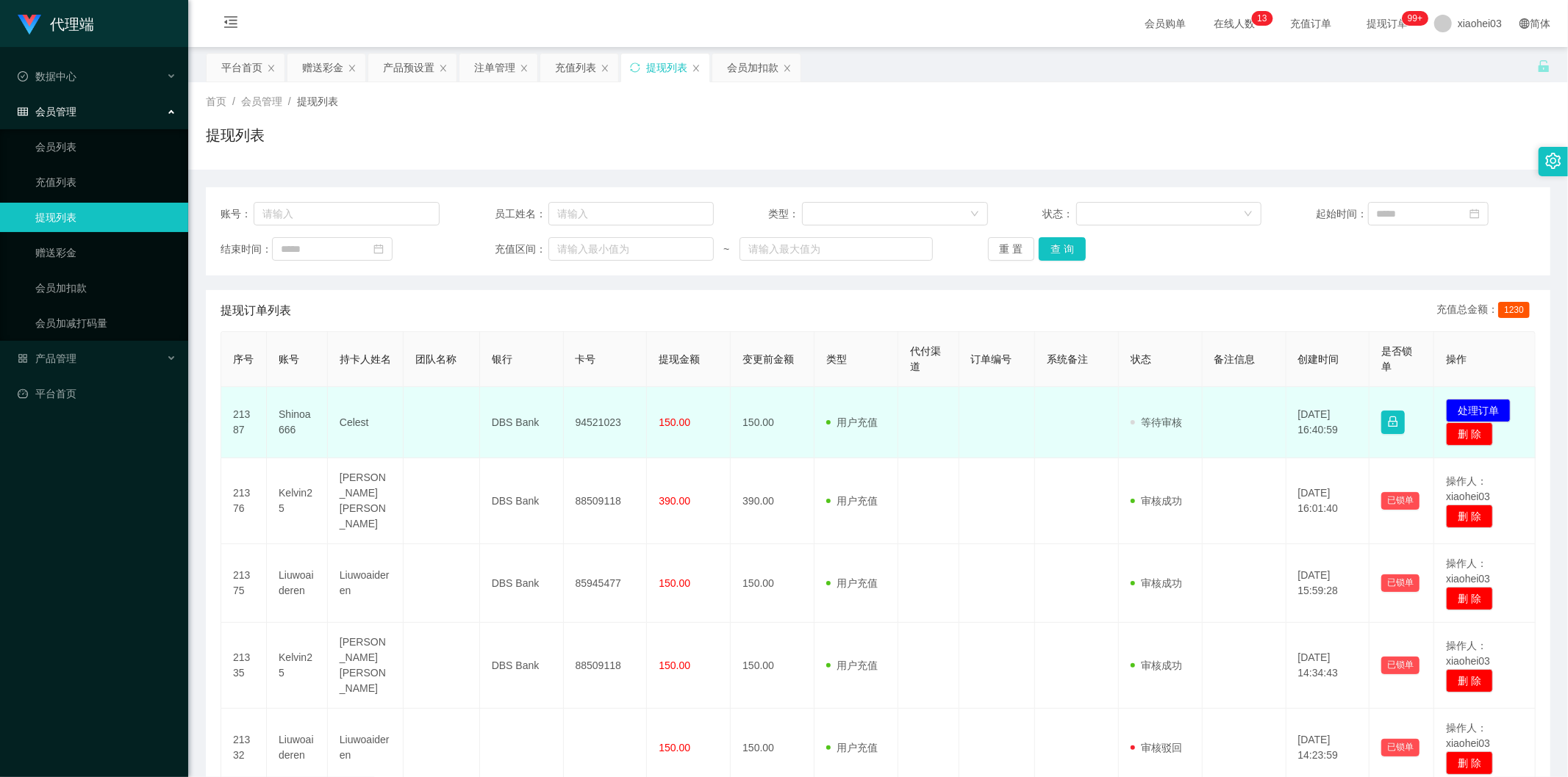
click at [596, 424] on td "94521023" at bounding box center [605, 422] width 83 height 71
click at [1472, 402] on button "处理订单" at bounding box center [1478, 411] width 64 height 24
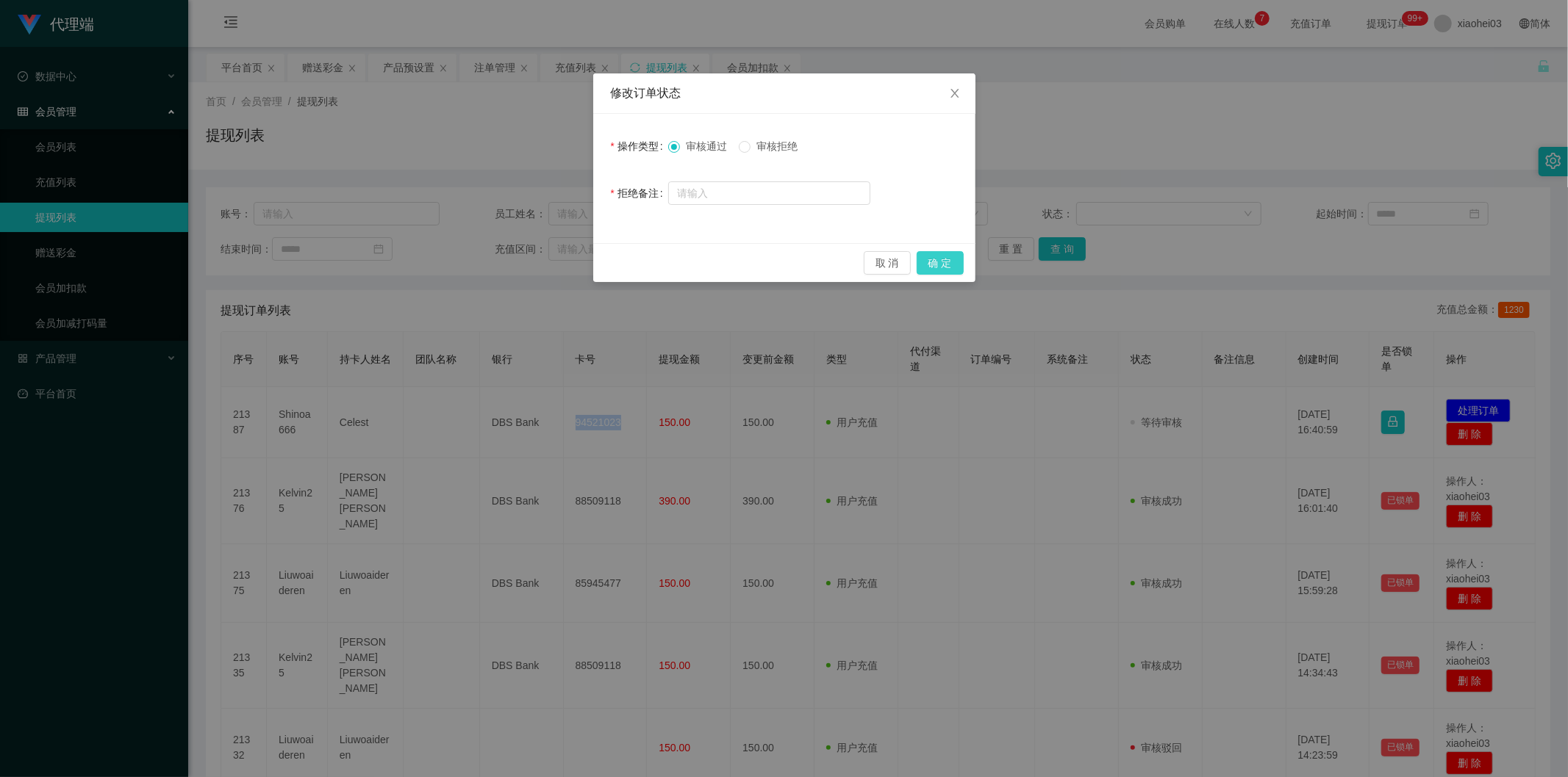
click at [932, 257] on button "确 定" at bounding box center [940, 262] width 47 height 24
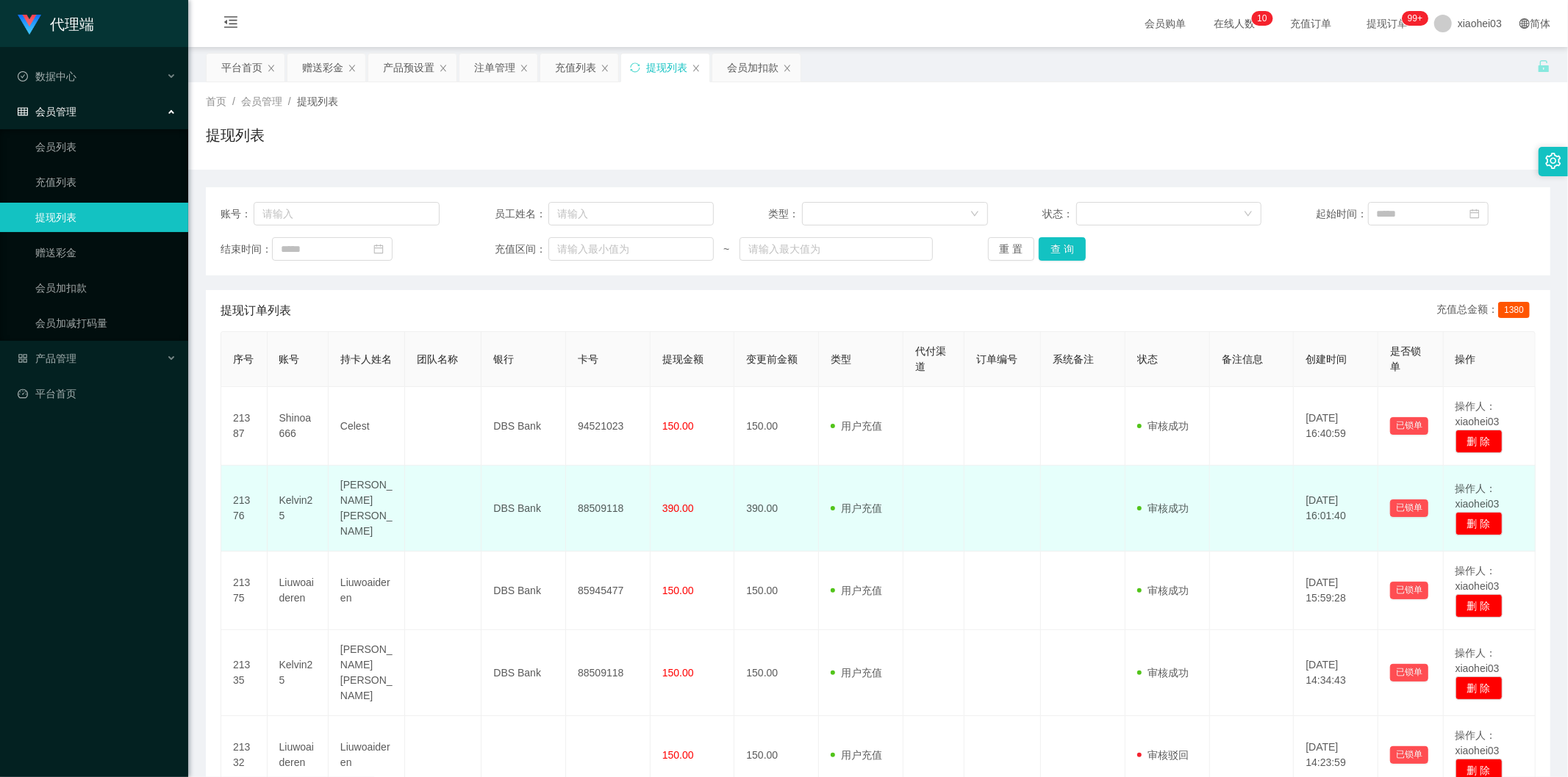
click at [744, 509] on td "390.00" at bounding box center [776, 508] width 84 height 86
